Goal: Information Seeking & Learning: Learn about a topic

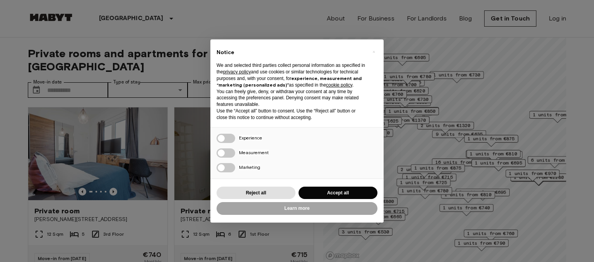
click at [297, 18] on div "× Notice We and selected third parties collect personal information as specifie…" at bounding box center [297, 131] width 594 height 262
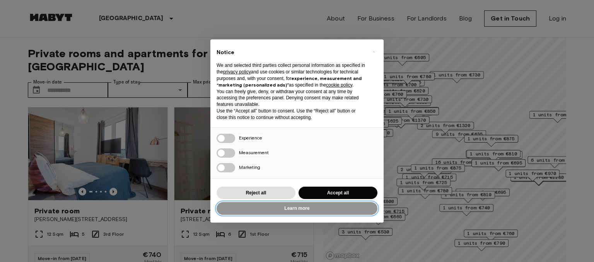
click at [297, 210] on button "Learn more" at bounding box center [296, 208] width 161 height 13
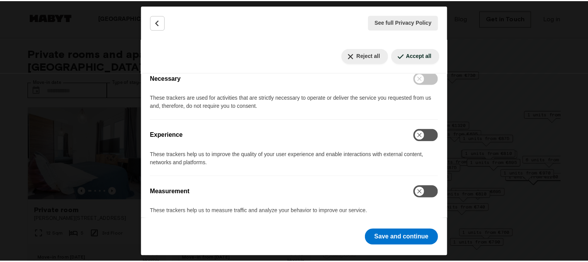
scroll to position [343, 0]
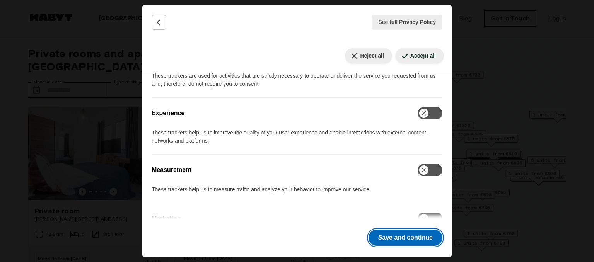
click at [388, 239] on button "Save and continue" at bounding box center [405, 238] width 74 height 16
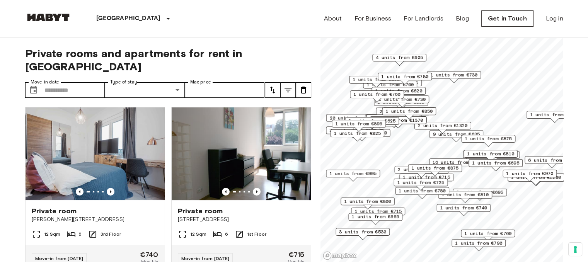
click at [324, 21] on link "About" at bounding box center [333, 18] width 18 height 9
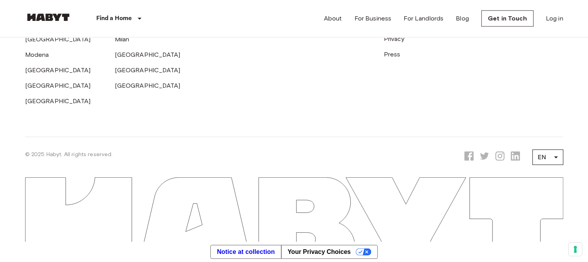
scroll to position [2474, 0]
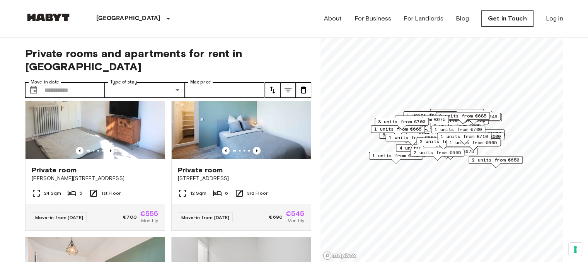
scroll to position [5684, 0]
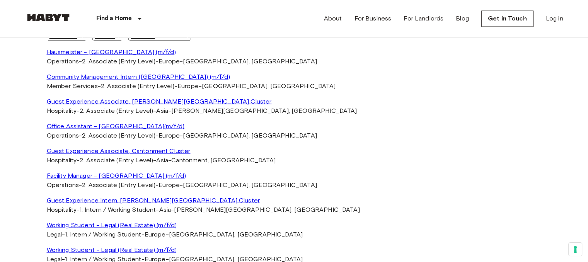
scroll to position [1480, 0]
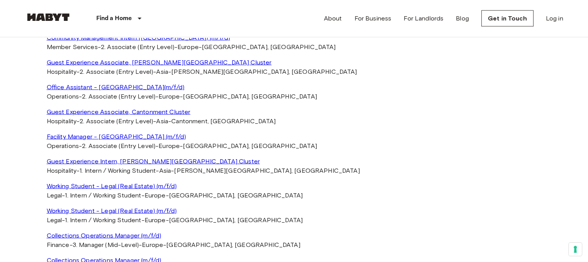
click at [64, 92] on link "Office Assistant - [GEOGRAPHIC_DATA](m/f/d)" at bounding box center [294, 87] width 495 height 9
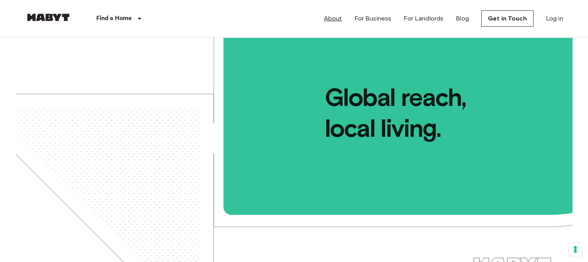
click at [324, 18] on link "About" at bounding box center [333, 18] width 18 height 9
click at [492, 24] on link "Get in Touch" at bounding box center [507, 18] width 52 height 16
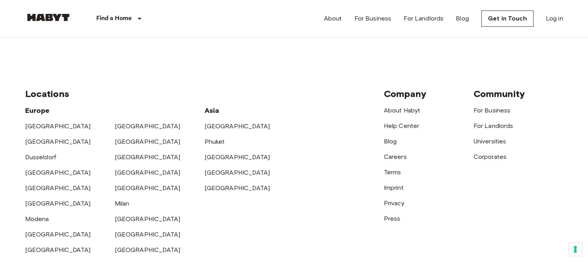
scroll to position [309, 0]
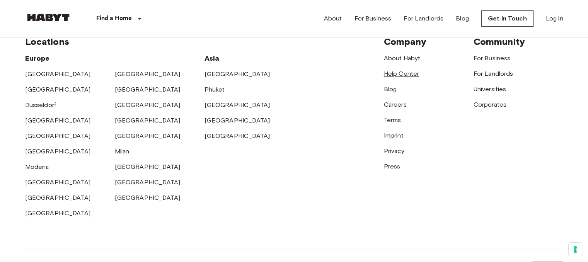
click at [401, 77] on link "Help Center" at bounding box center [402, 73] width 36 height 7
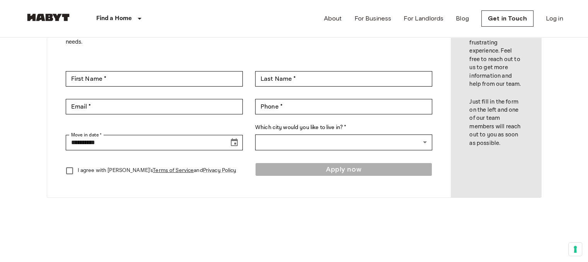
scroll to position [77, 0]
